Goal: Task Accomplishment & Management: Use online tool/utility

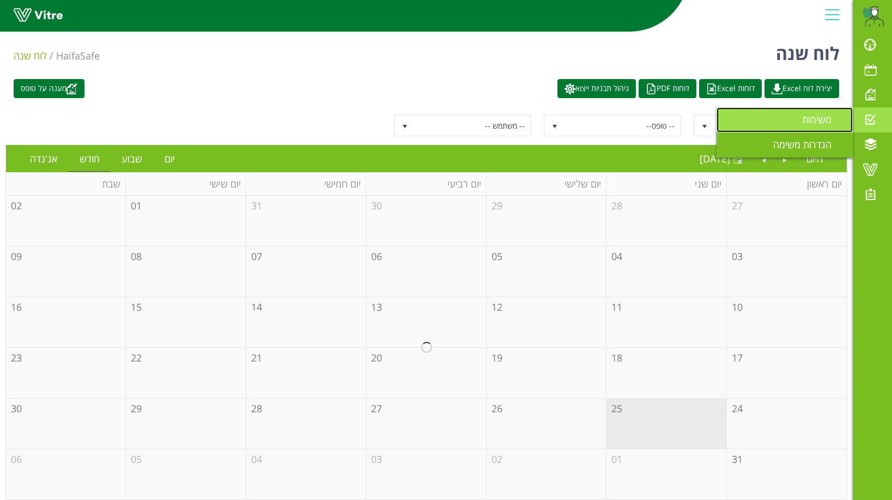
click at [804, 120] on span "משימות" at bounding box center [823, 119] width 43 height 13
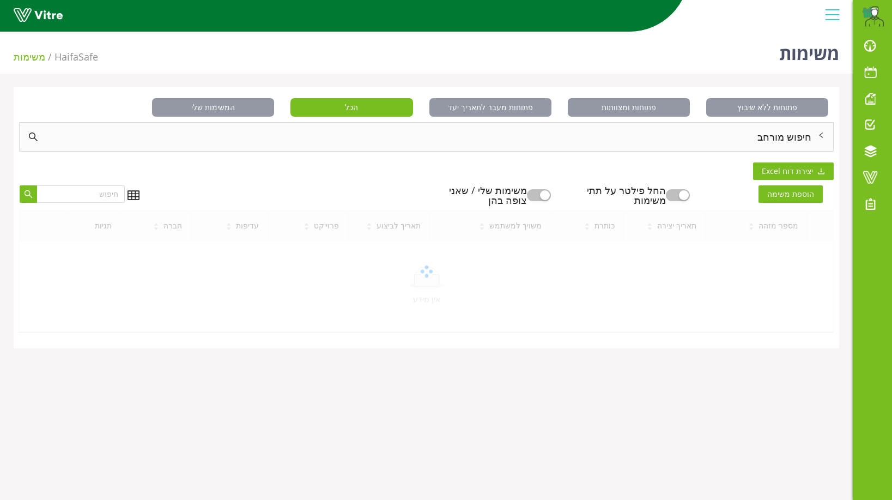
click at [789, 138] on div "חיפוש מורחב" at bounding box center [427, 137] width 814 height 28
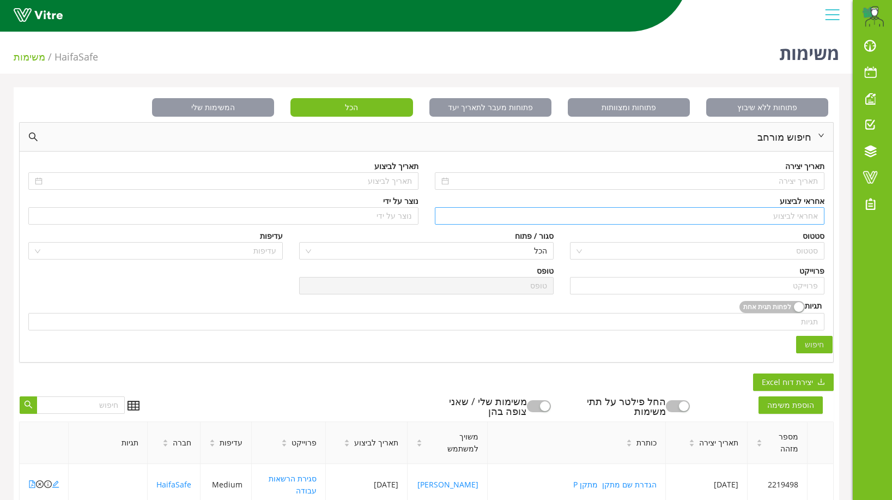
click at [809, 216] on input "search" at bounding box center [629, 216] width 377 height 16
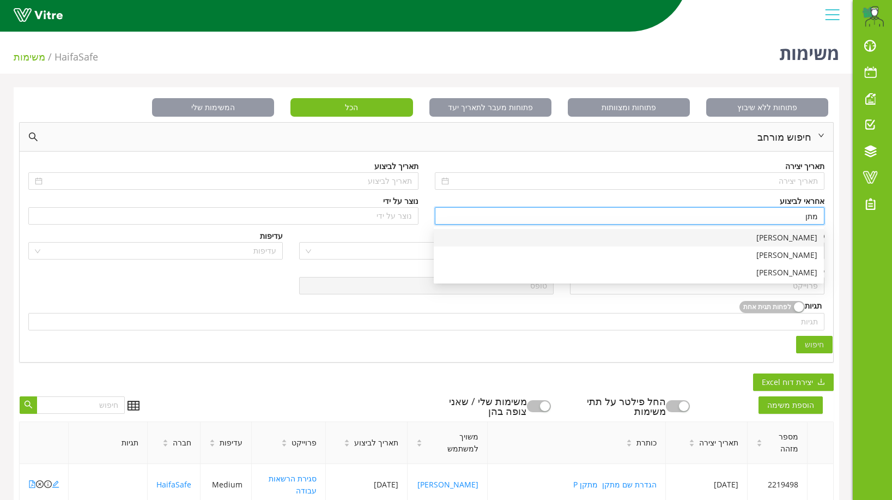
click at [799, 240] on div "[PERSON_NAME]" at bounding box center [628, 238] width 377 height 12
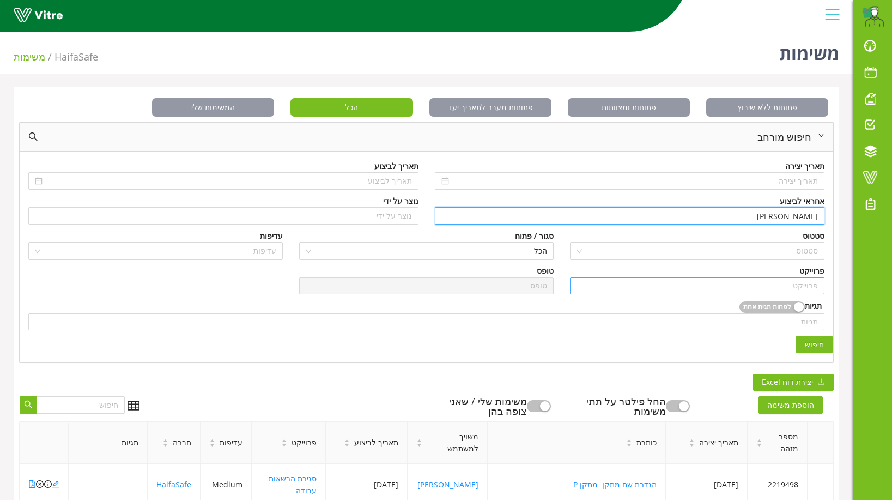
type input "[PERSON_NAME]"
click at [796, 286] on input "search" at bounding box center [697, 285] width 241 height 16
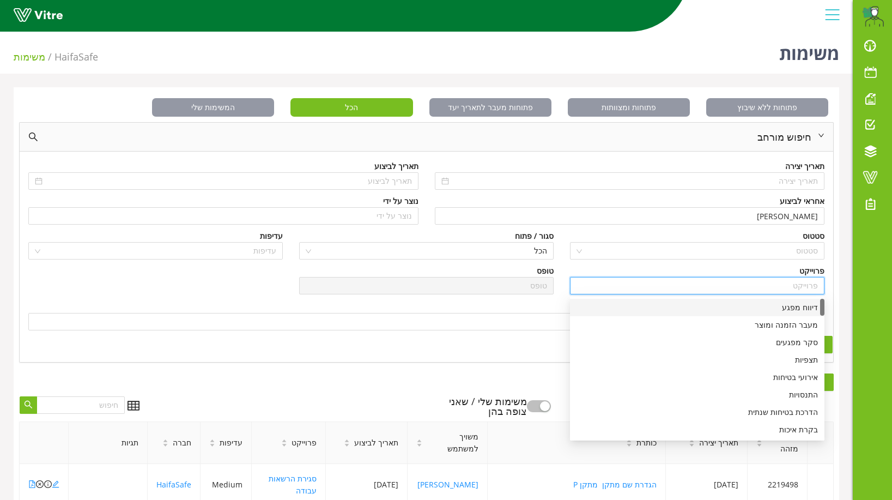
click at [802, 302] on div "דיווח מפגע" at bounding box center [697, 307] width 241 height 12
type input "דיווח מפגע"
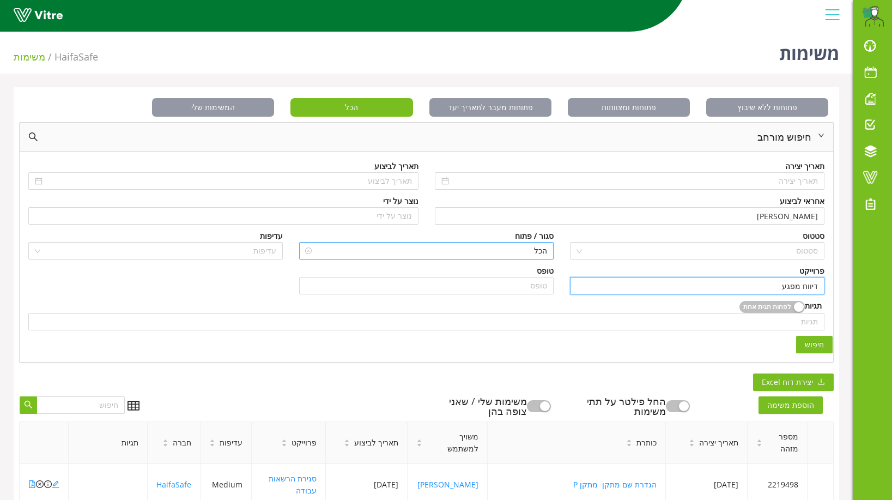
click at [541, 251] on span "הכל" at bounding box center [426, 251] width 241 height 16
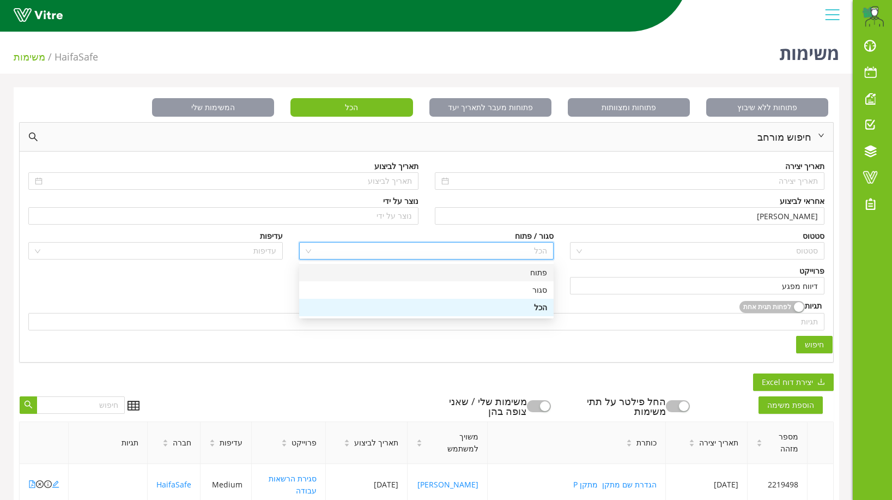
click at [545, 276] on div "פתוח" at bounding box center [426, 272] width 241 height 12
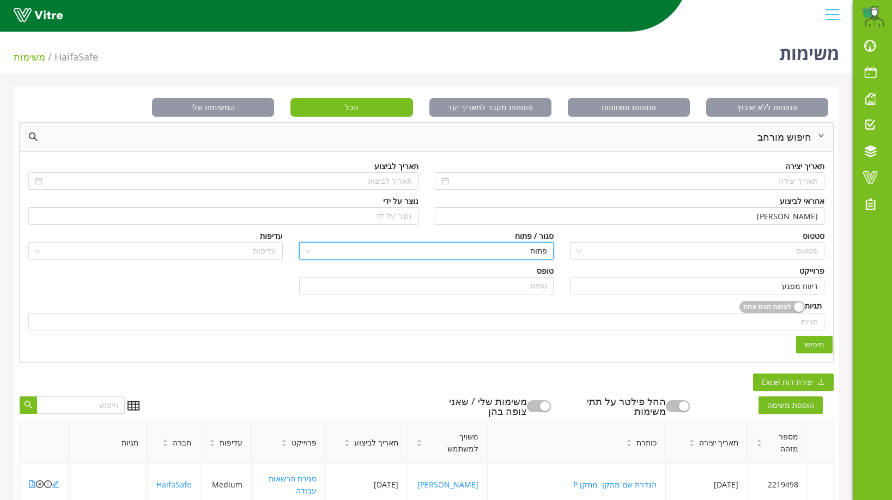
click at [818, 347] on span "חיפוש" at bounding box center [814, 344] width 19 height 12
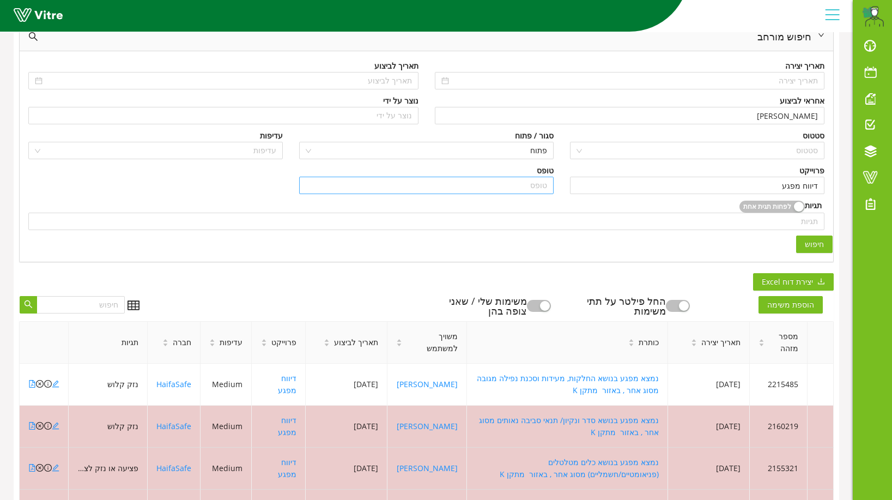
scroll to position [109, 0]
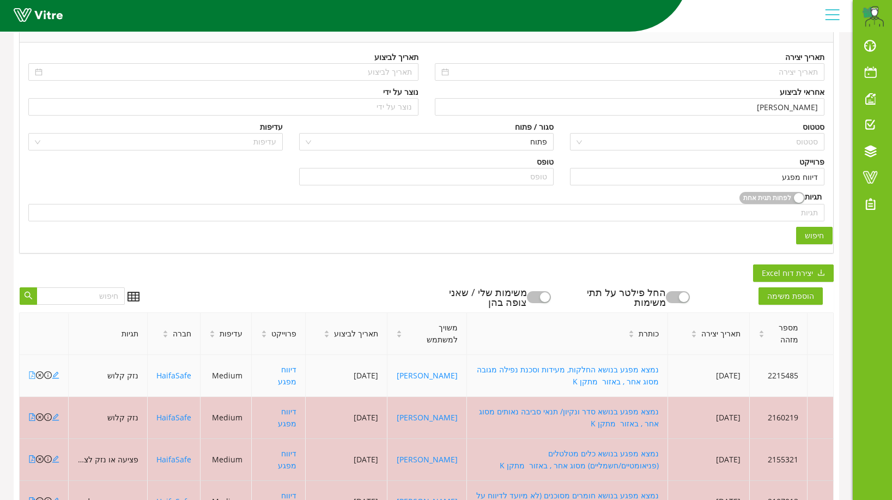
click at [32, 371] on icon "file-pdf" at bounding box center [32, 375] width 8 height 8
